Goal: Transaction & Acquisition: Book appointment/travel/reservation

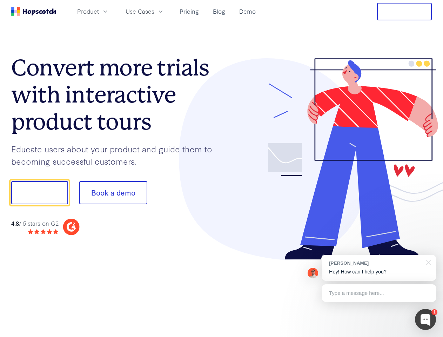
click at [222, 168] on div at bounding box center [327, 159] width 210 height 202
click at [99, 11] on span "Product" at bounding box center [88, 11] width 22 height 9
click at [154, 11] on span "Use Cases" at bounding box center [140, 11] width 29 height 9
click at [404, 12] on button "Free Trial" at bounding box center [404, 12] width 55 height 18
click at [39, 193] on button "Show me!" at bounding box center [39, 192] width 57 height 23
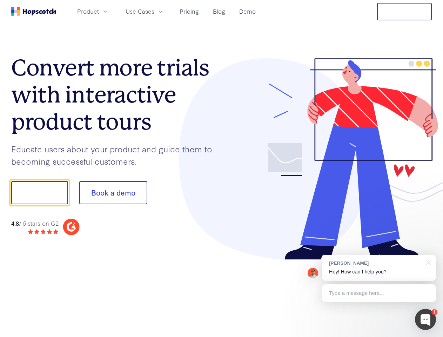
click at [113, 193] on button "Book a demo" at bounding box center [113, 192] width 68 height 23
click at [425, 319] on div at bounding box center [425, 319] width 21 height 21
click at [379, 268] on div "[PERSON_NAME] Hey! How can I help you?" at bounding box center [379, 268] width 114 height 26
click at [427, 262] on div at bounding box center [427, 262] width 18 height 14
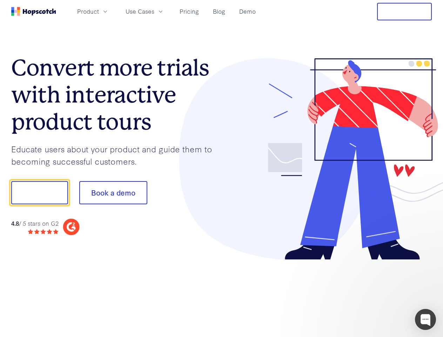
click at [379, 293] on div at bounding box center [370, 239] width 132 height 140
